Goal: Information Seeking & Learning: Learn about a topic

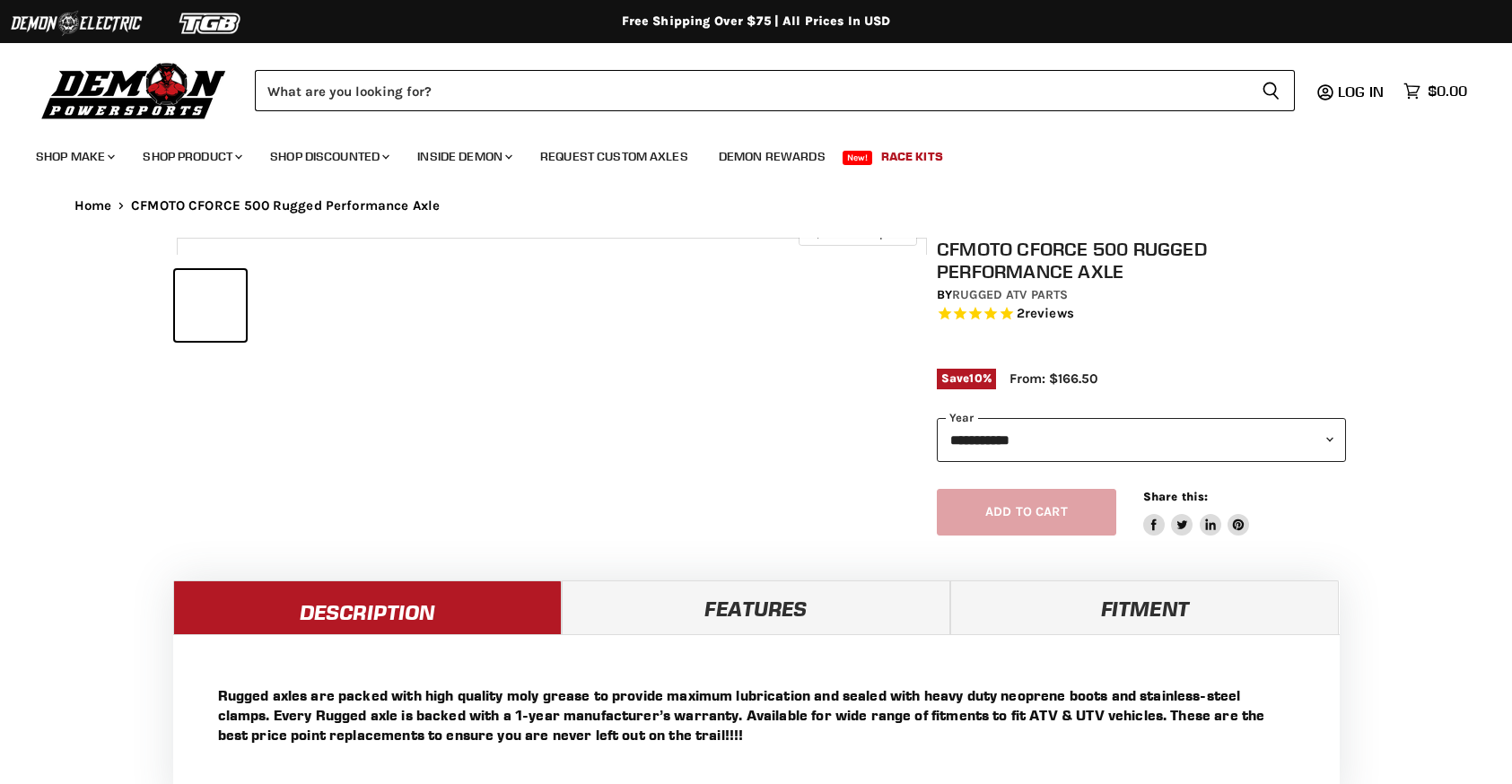
select select "******"
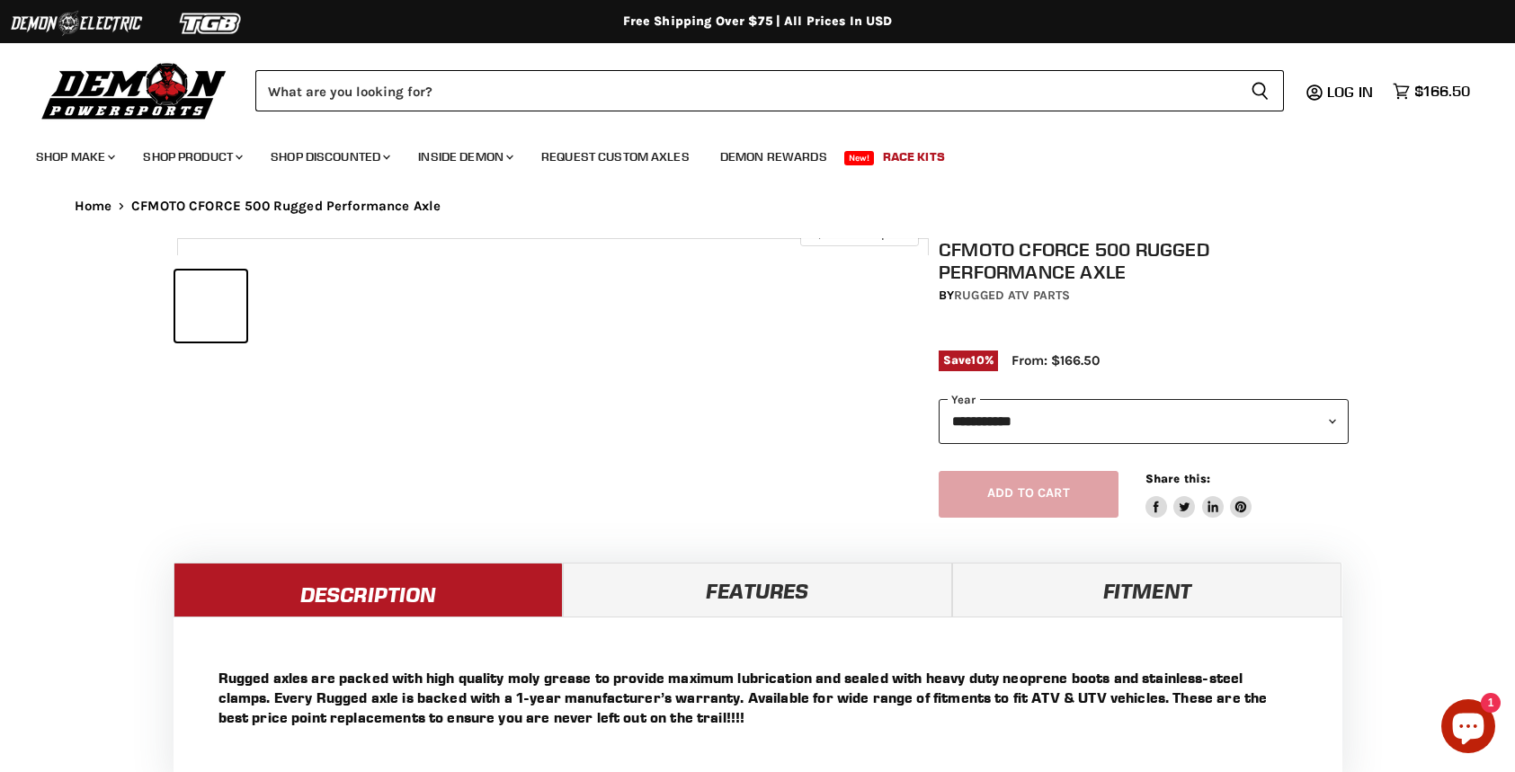
select select "******"
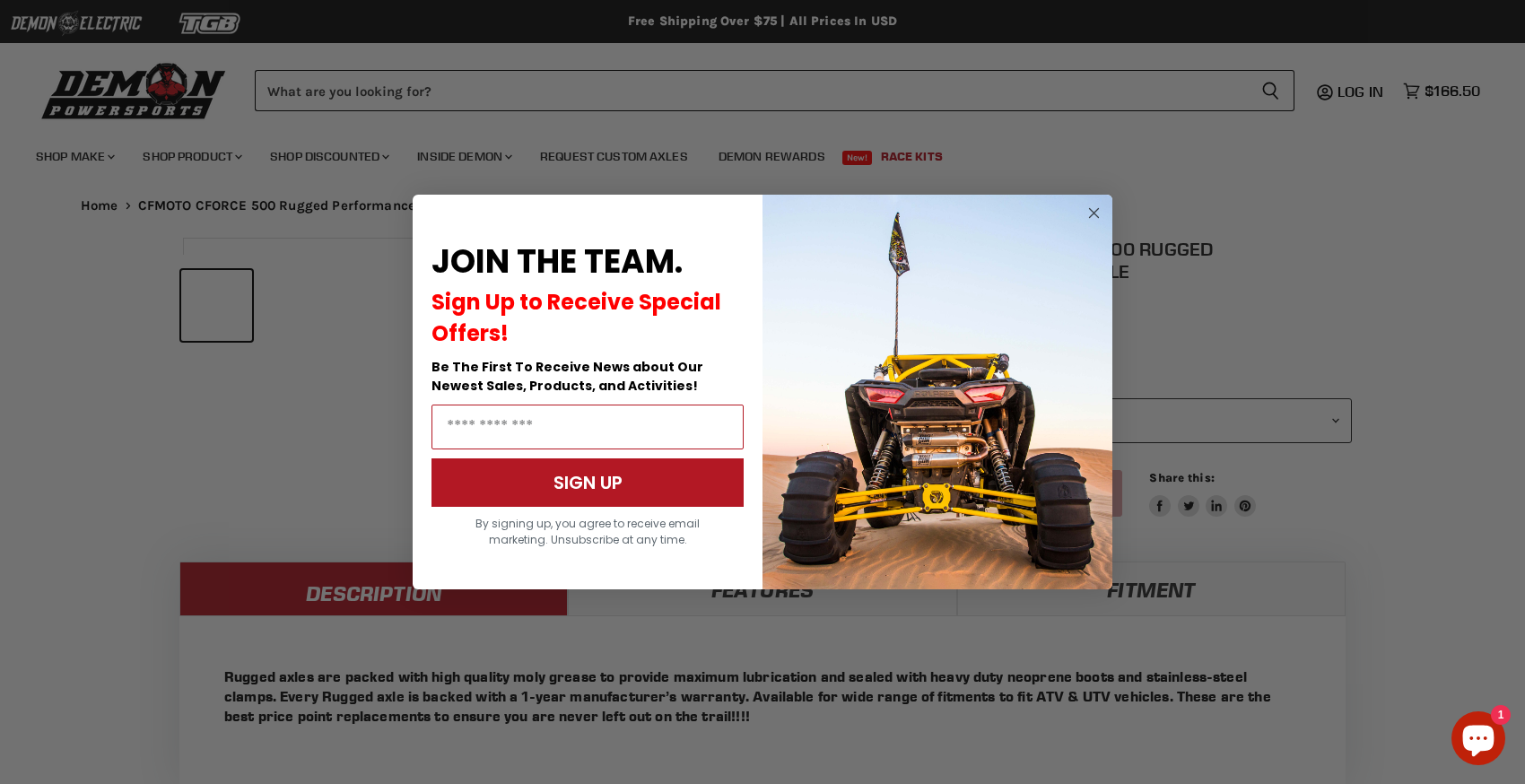
select select "******"
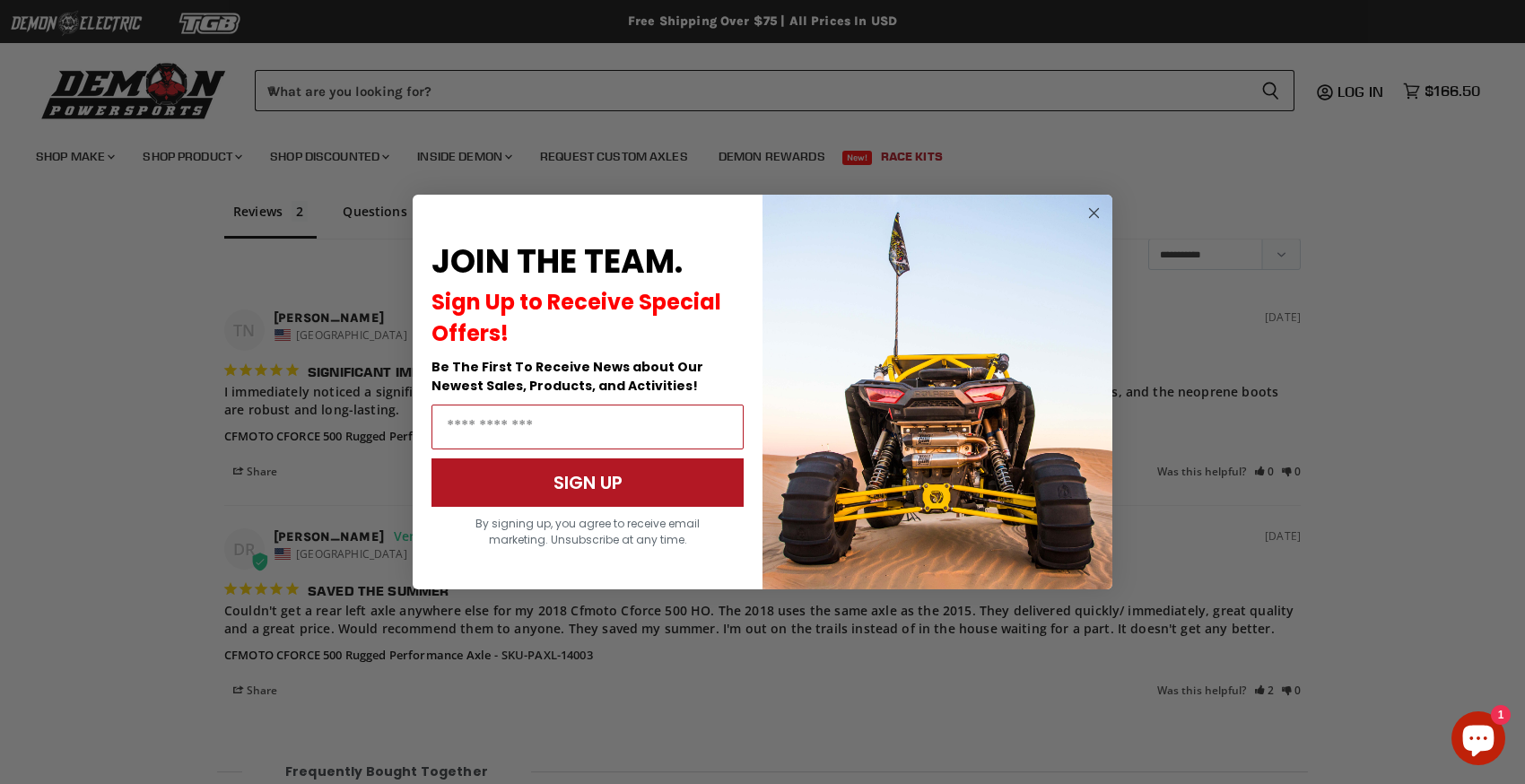
scroll to position [1322, 0]
